Goal: Information Seeking & Learning: Learn about a topic

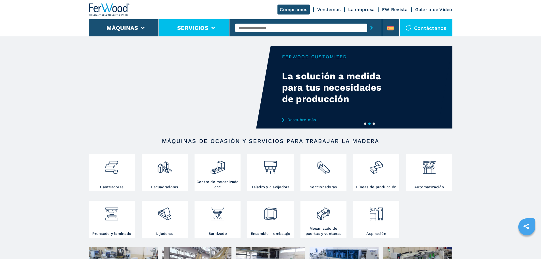
click at [213, 27] on icon at bounding box center [213, 28] width 4 height 3
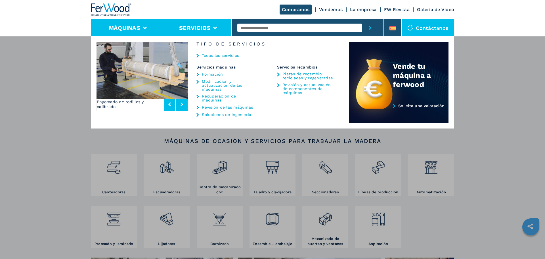
click at [146, 27] on icon at bounding box center [145, 28] width 4 height 3
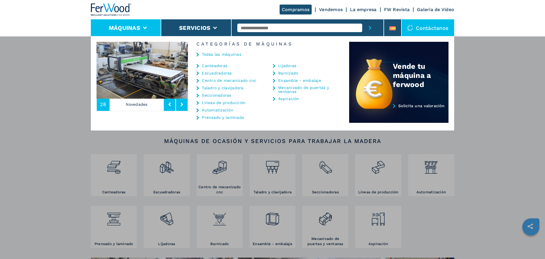
click at [216, 81] on link "Centro de mecanizado cnc" at bounding box center [229, 80] width 54 height 4
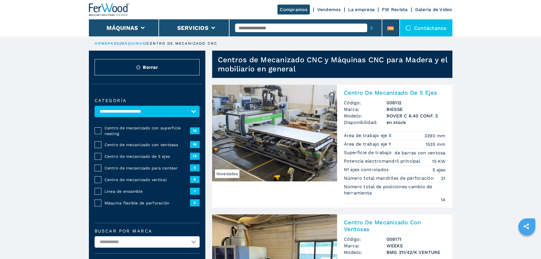
click at [135, 147] on span "Centro de mecanizado con ventosas" at bounding box center [146, 145] width 85 height 6
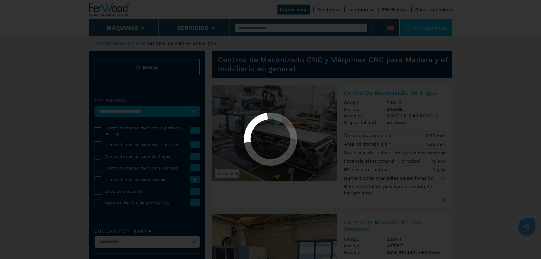
select select "**********"
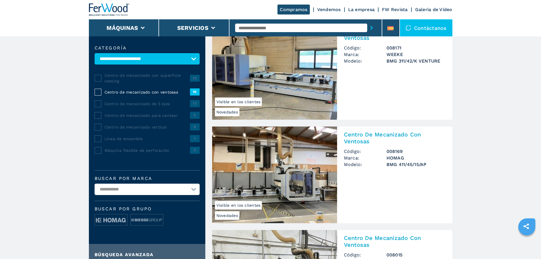
scroll to position [57, 0]
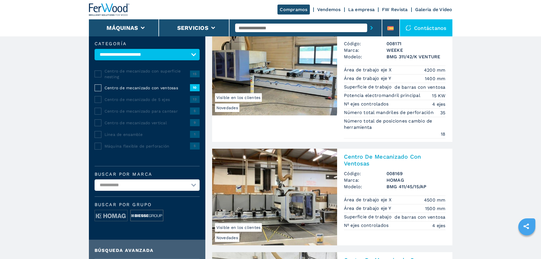
click at [150, 217] on img at bounding box center [147, 215] width 32 height 11
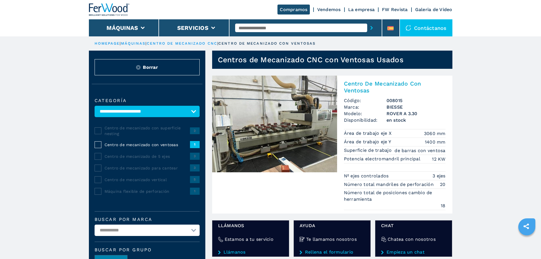
click at [150, 159] on span "Centro de mecanizado de 5 ejes" at bounding box center [146, 156] width 85 height 6
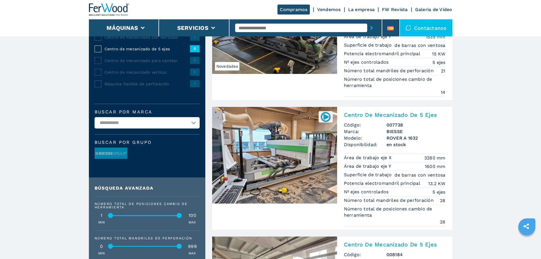
scroll to position [199, 0]
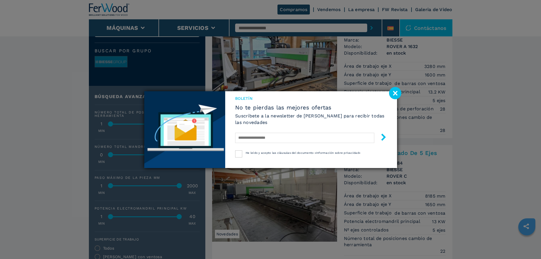
click at [394, 93] on image at bounding box center [395, 93] width 12 height 12
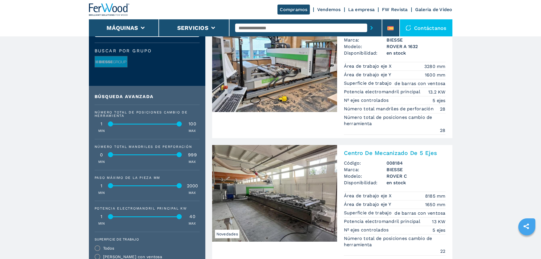
click at [280, 192] on img at bounding box center [274, 193] width 125 height 96
click at [274, 196] on img at bounding box center [274, 193] width 125 height 96
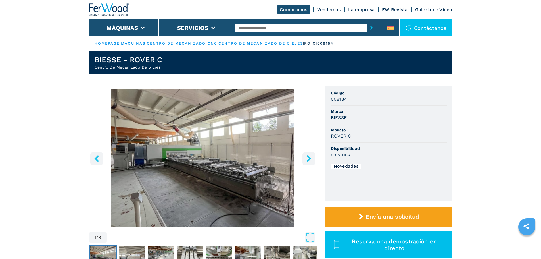
click at [308, 159] on icon "right-button" at bounding box center [308, 158] width 7 height 7
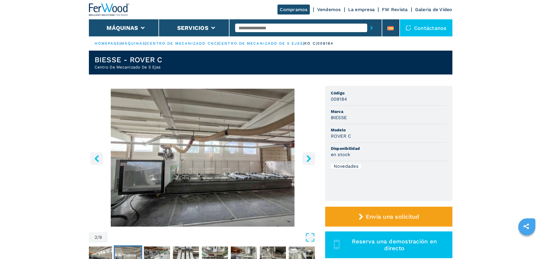
click at [306, 159] on icon "right-button" at bounding box center [308, 158] width 7 height 7
